Goal: Task Accomplishment & Management: Manage account settings

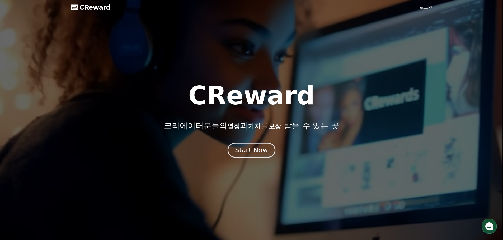
click at [255, 154] on div "Start Now" at bounding box center [251, 150] width 33 height 9
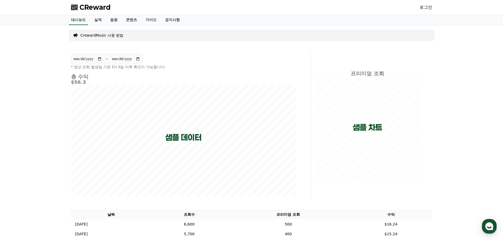
click at [428, 8] on link "로그인" at bounding box center [425, 7] width 13 height 6
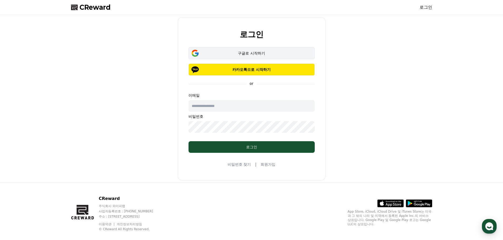
click at [256, 54] on div "구글로 시작하기" at bounding box center [251, 53] width 111 height 5
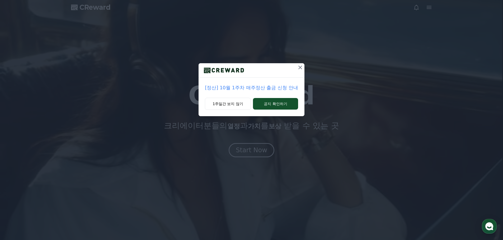
click at [301, 66] on icon at bounding box center [300, 67] width 6 height 6
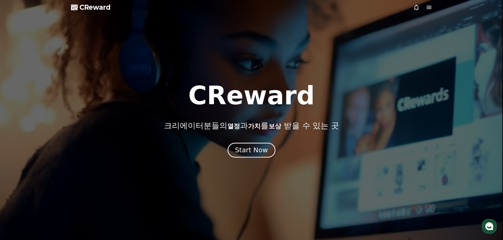
click at [248, 146] on div "Start Now" at bounding box center [251, 150] width 33 height 9
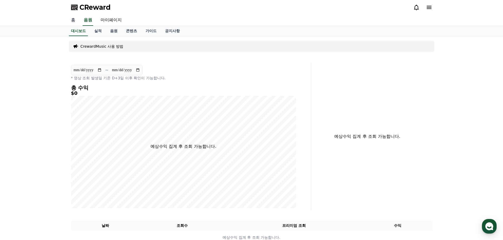
click at [70, 20] on link "홈" at bounding box center [73, 20] width 13 height 11
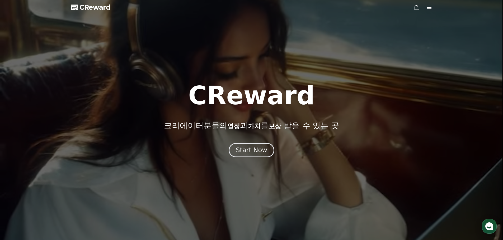
click at [86, 6] on span "CReward" at bounding box center [94, 7] width 31 height 8
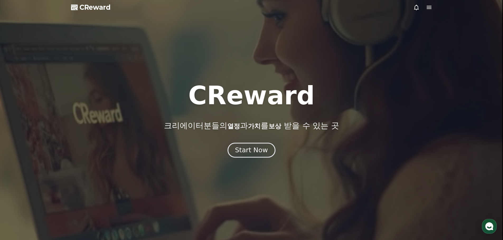
click at [234, 146] on button "Start Now" at bounding box center [251, 150] width 48 height 15
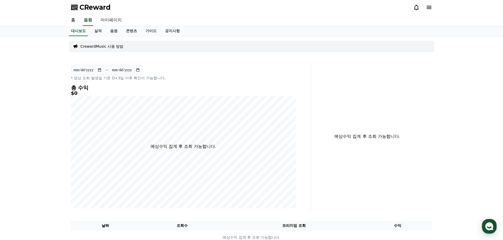
click at [112, 21] on link "마이페이지" at bounding box center [111, 20] width 30 height 11
select select "**********"
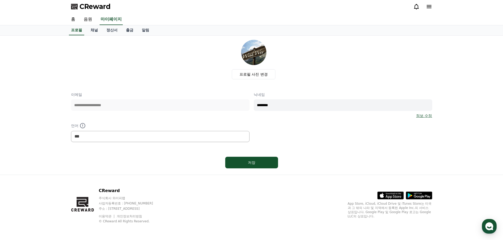
scroll to position [1, 0]
click at [145, 30] on link "알림" at bounding box center [145, 30] width 16 height 10
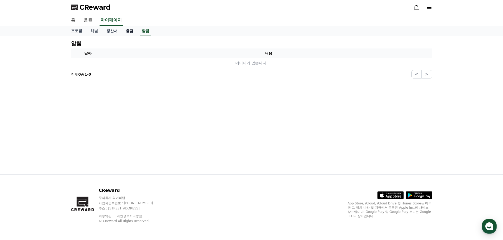
click at [129, 30] on link "출금" at bounding box center [130, 31] width 16 height 10
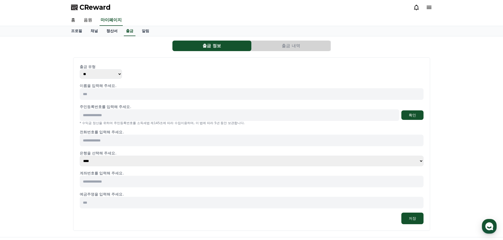
click at [111, 31] on link "정산서" at bounding box center [112, 31] width 20 height 10
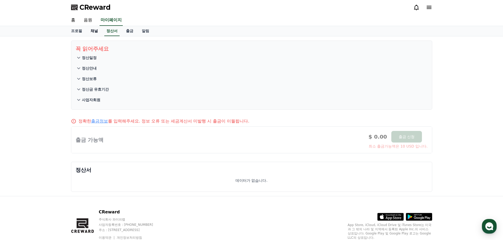
click at [95, 31] on link "채널" at bounding box center [94, 31] width 16 height 10
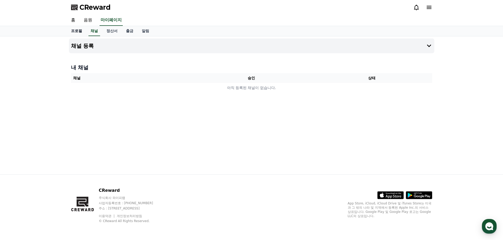
click at [80, 31] on link "프로필" at bounding box center [77, 31] width 20 height 10
select select "**********"
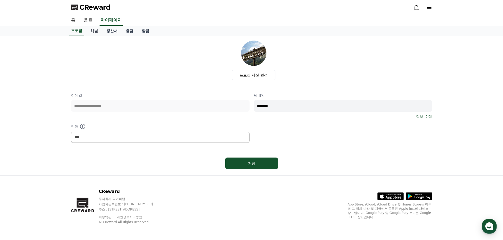
click at [98, 31] on link "채널" at bounding box center [94, 31] width 16 height 10
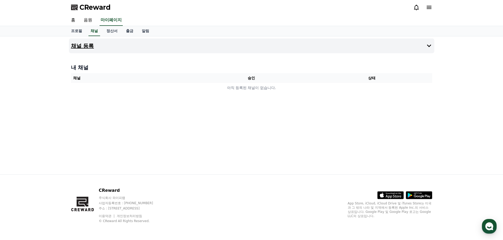
click at [98, 44] on button "채널 등록" at bounding box center [251, 46] width 365 height 15
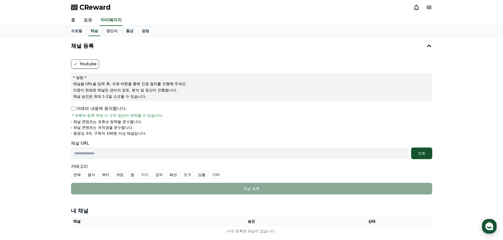
click at [87, 156] on input "text" at bounding box center [240, 154] width 338 height 12
click at [112, 153] on input "text" at bounding box center [240, 154] width 338 height 12
paste input "**********"
type input "**********"
click at [427, 154] on div "조회" at bounding box center [421, 153] width 17 height 5
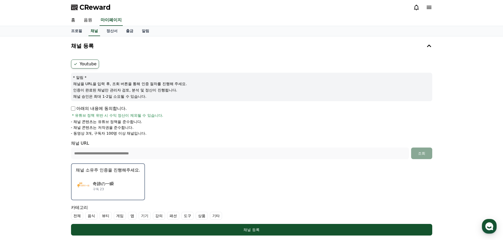
scroll to position [79, 0]
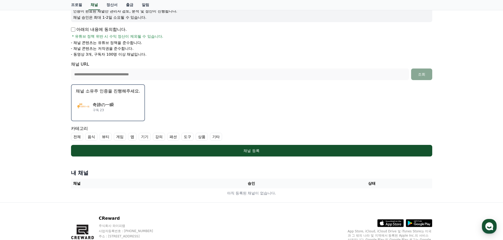
click at [137, 108] on div "奇跡の一瞬 구독 23" at bounding box center [108, 107] width 64 height 21
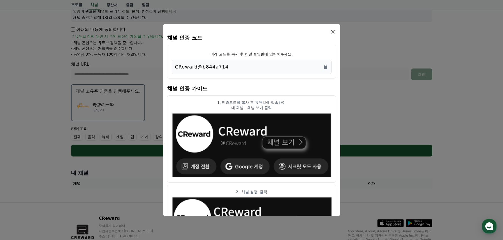
click at [232, 68] on div "CReward@b844a714" at bounding box center [251, 66] width 153 height 7
click at [328, 67] on icon "Copy to clipboard" at bounding box center [325, 66] width 5 height 5
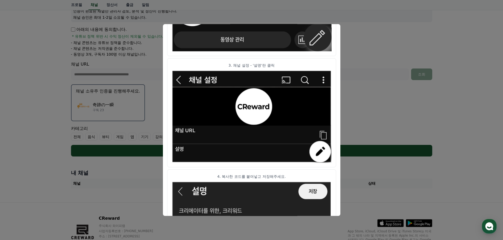
scroll to position [263, 0]
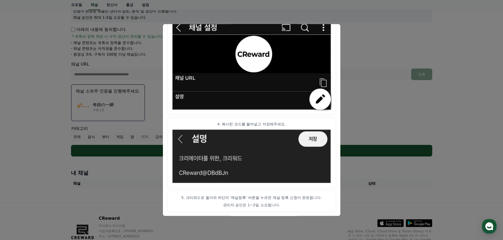
click at [468, 141] on button "close modal" at bounding box center [251, 120] width 503 height 240
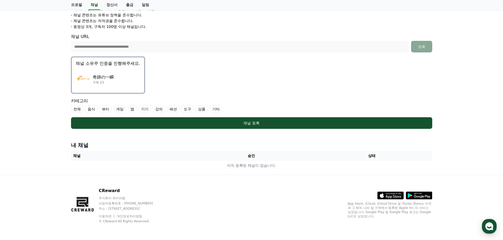
scroll to position [107, 0]
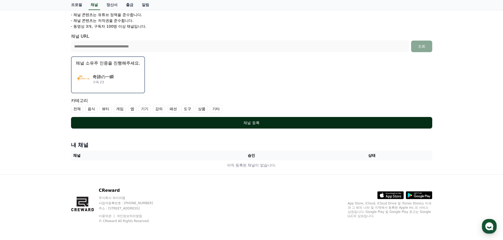
click at [242, 126] on button "채널 등록" at bounding box center [251, 123] width 361 height 12
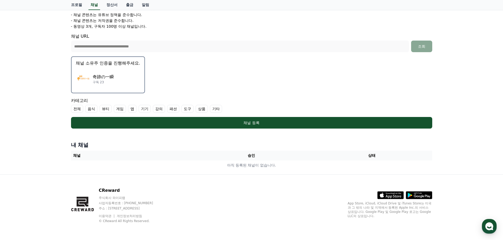
click at [75, 108] on label "전체" at bounding box center [77, 109] width 12 height 8
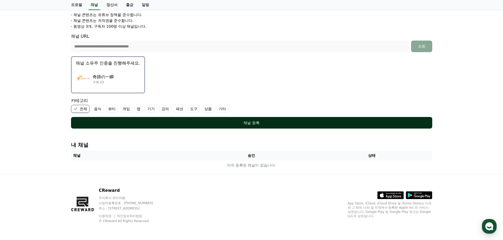
click at [125, 123] on div "채널 등록" at bounding box center [252, 122] width 340 height 5
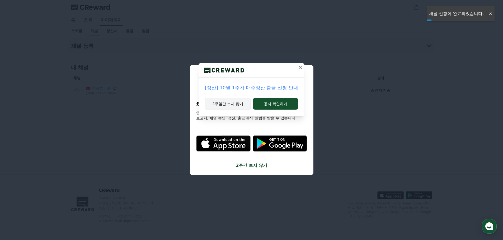
click at [236, 104] on button "1주일간 보지 않기" at bounding box center [228, 104] width 46 height 12
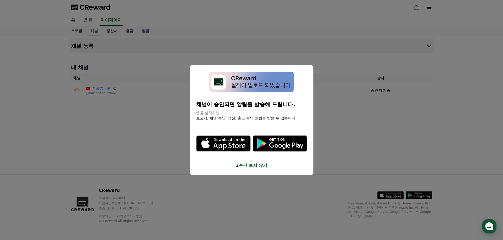
click at [253, 165] on button "2주간 보지 않기" at bounding box center [251, 166] width 111 height 6
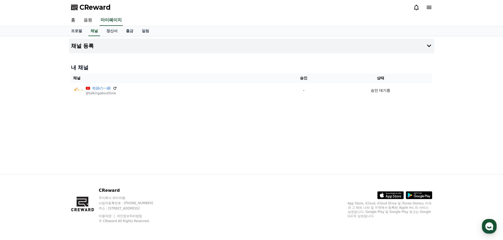
click at [210, 138] on div "채널 등록 내 채널 채널 승인 상태 奇跡の一瞬 @talkingabouttime - 승인 대기중" at bounding box center [251, 105] width 369 height 138
click at [84, 19] on link "음원" at bounding box center [87, 20] width 17 height 11
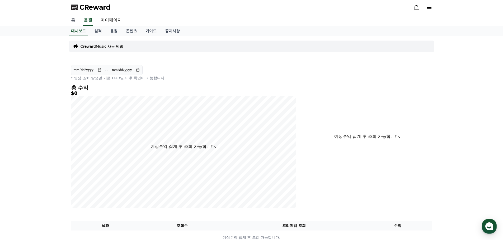
click at [73, 19] on link "홈" at bounding box center [73, 20] width 13 height 11
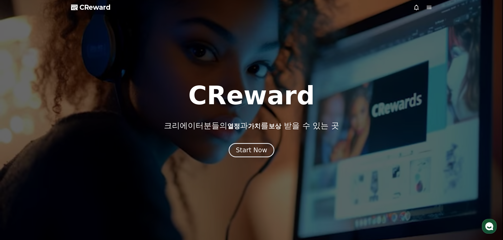
click at [83, 7] on span "CReward" at bounding box center [94, 7] width 31 height 8
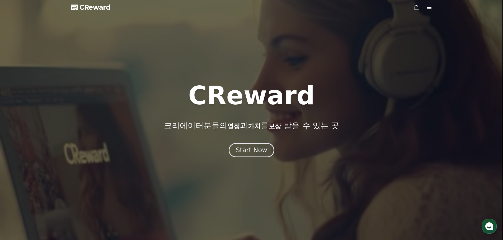
click at [426, 6] on icon at bounding box center [429, 7] width 6 height 6
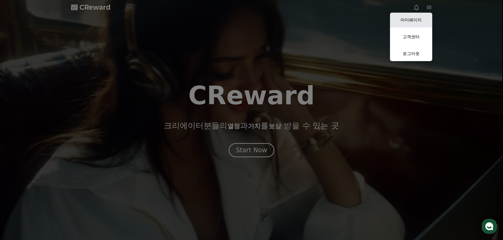
click at [411, 17] on link "마이페이지" at bounding box center [411, 20] width 42 height 15
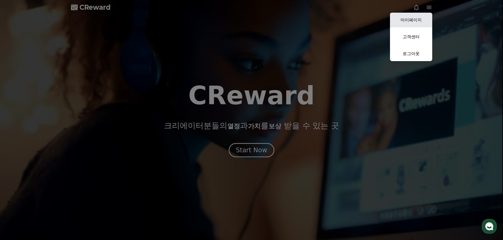
select select "**********"
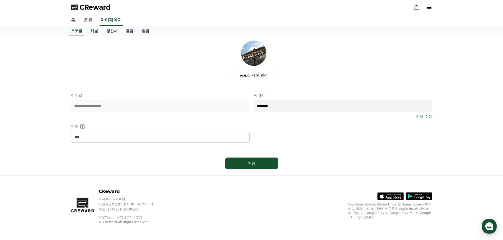
click at [99, 33] on link "채널" at bounding box center [94, 31] width 16 height 10
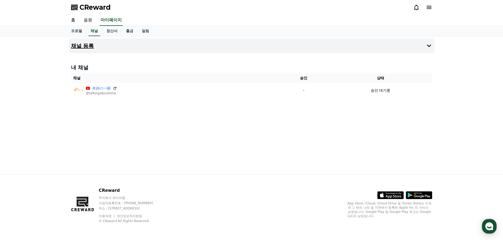
click at [102, 48] on button "채널 등록" at bounding box center [251, 46] width 365 height 15
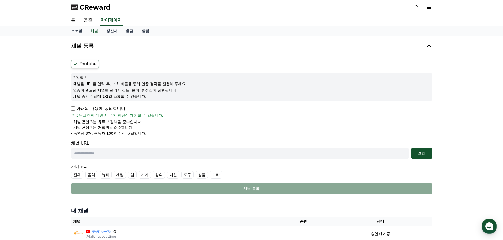
click at [76, 110] on p "아래의 내용에 동의합니다." at bounding box center [99, 109] width 56 height 6
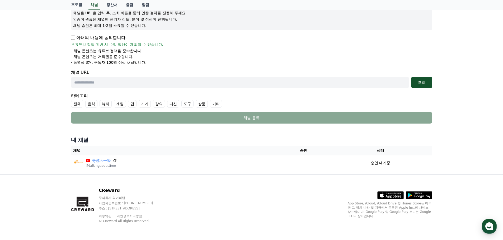
drag, startPoint x: 139, startPoint y: 80, endPoint x: 149, endPoint y: 77, distance: 10.2
click at [139, 80] on input "text" at bounding box center [240, 83] width 338 height 12
paste input "**********"
type input "**********"
click at [161, 80] on input "**********" at bounding box center [240, 83] width 338 height 12
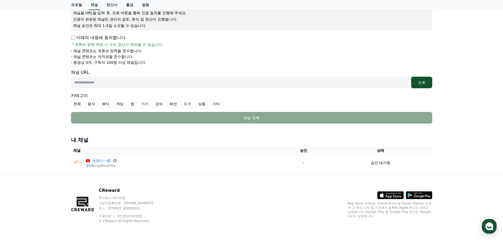
paste input "**********"
type input "**********"
click at [418, 82] on div "조회" at bounding box center [421, 82] width 17 height 5
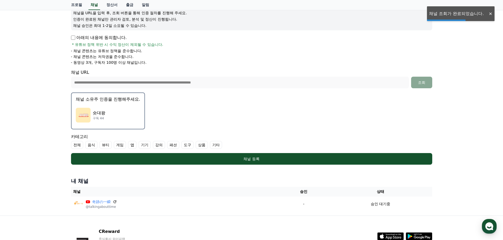
click at [101, 113] on p "숏대왕" at bounding box center [99, 113] width 13 height 6
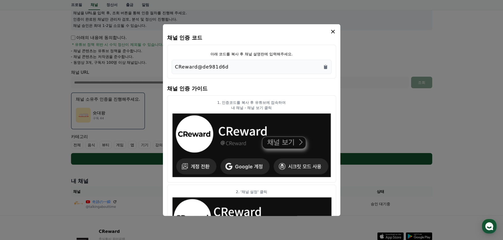
click at [225, 66] on div "CReward@de981d6d" at bounding box center [251, 66] width 153 height 7
click at [325, 66] on icon "Copy to clipboard" at bounding box center [325, 67] width 3 height 4
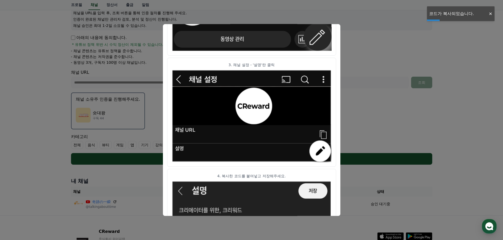
scroll to position [263, 0]
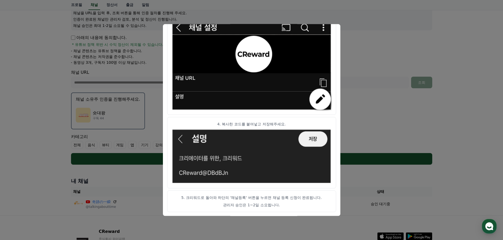
click at [429, 30] on button "close modal" at bounding box center [251, 120] width 503 height 240
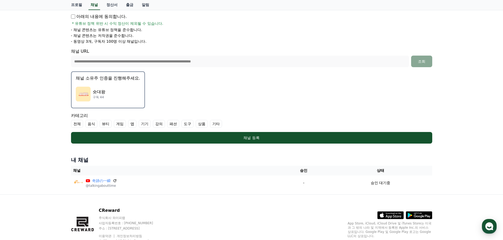
scroll to position [112, 0]
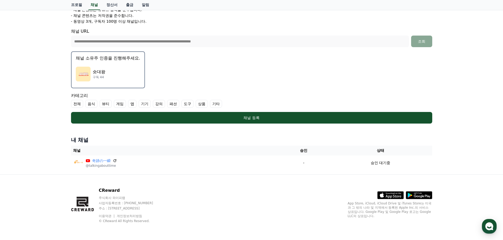
click at [77, 105] on label "전체" at bounding box center [77, 104] width 12 height 8
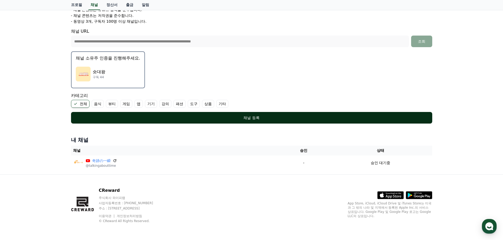
click at [259, 117] on div "채널 등록" at bounding box center [252, 117] width 340 height 5
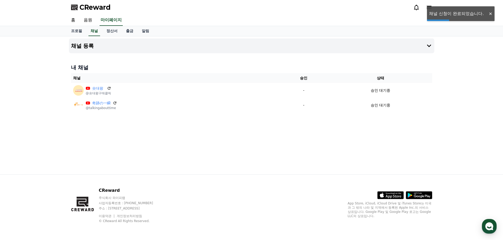
click at [203, 142] on div "채널 등록 내 채널 채널 승인 상태 숏대왕 @숏대왕구매클릭 - 승인 대기중 奇跡の一瞬 @talkingabouttime - 승인 대기중" at bounding box center [251, 105] width 369 height 138
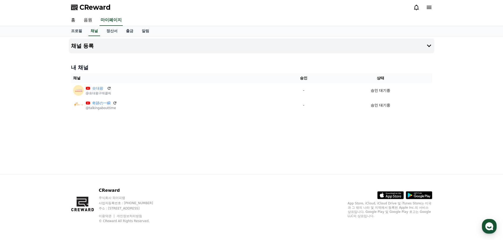
click at [235, 65] on h4 "내 채널" at bounding box center [251, 67] width 361 height 7
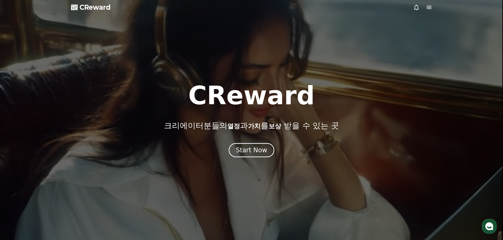
click at [82, 2] on div at bounding box center [251, 120] width 503 height 240
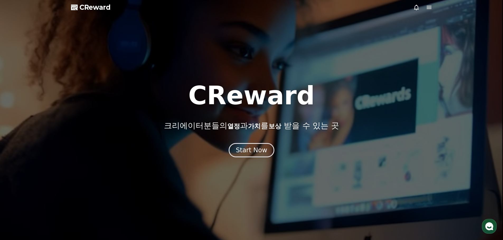
click at [84, 6] on span "CReward" at bounding box center [94, 7] width 31 height 8
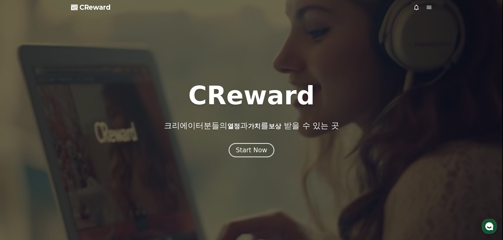
click at [239, 159] on div at bounding box center [251, 120] width 503 height 240
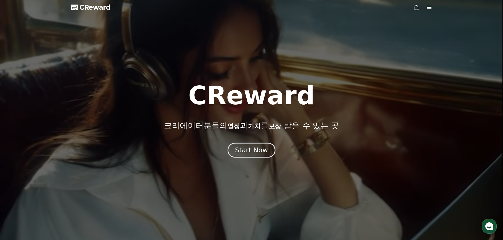
click at [242, 154] on div "Start Now" at bounding box center [251, 150] width 33 height 9
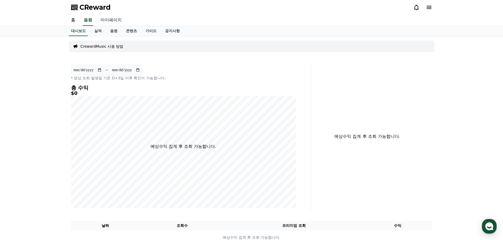
click at [112, 16] on link "마이페이지" at bounding box center [111, 20] width 30 height 11
select select "**********"
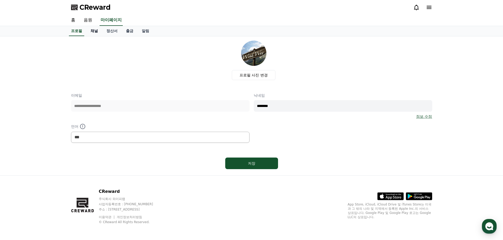
click at [91, 32] on link "채널" at bounding box center [94, 31] width 16 height 10
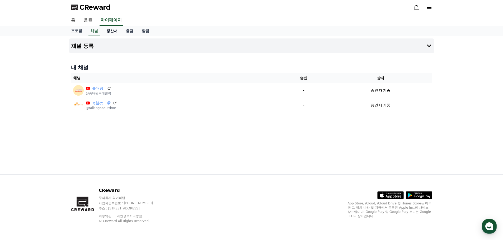
click at [112, 33] on link "정산서" at bounding box center [112, 31] width 20 height 10
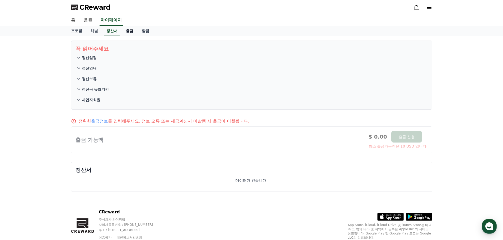
click at [131, 31] on link "출금" at bounding box center [130, 31] width 16 height 10
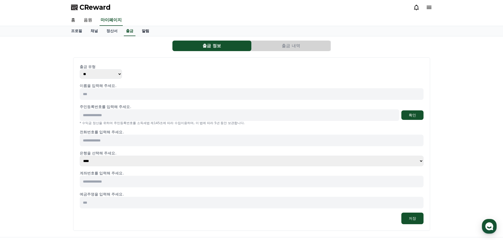
click at [146, 32] on link "알림" at bounding box center [145, 31] width 16 height 10
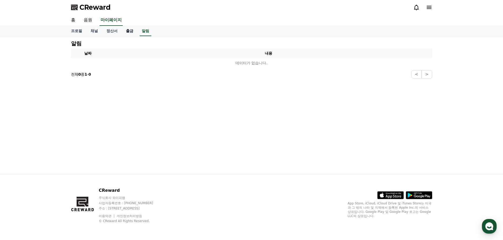
click at [128, 30] on link "출금" at bounding box center [130, 31] width 16 height 10
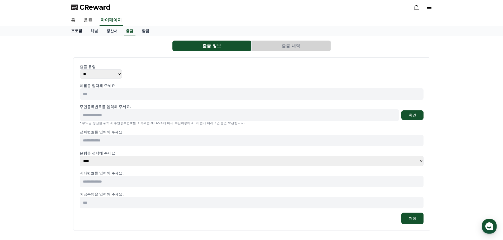
click at [80, 29] on link "프로필" at bounding box center [77, 31] width 20 height 10
select select "**********"
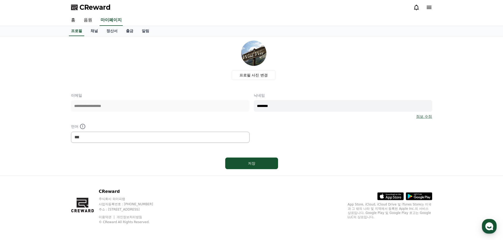
click at [235, 22] on div "홈 음원 마이페이지" at bounding box center [251, 20] width 369 height 11
